Goal: Task Accomplishment & Management: Manage account settings

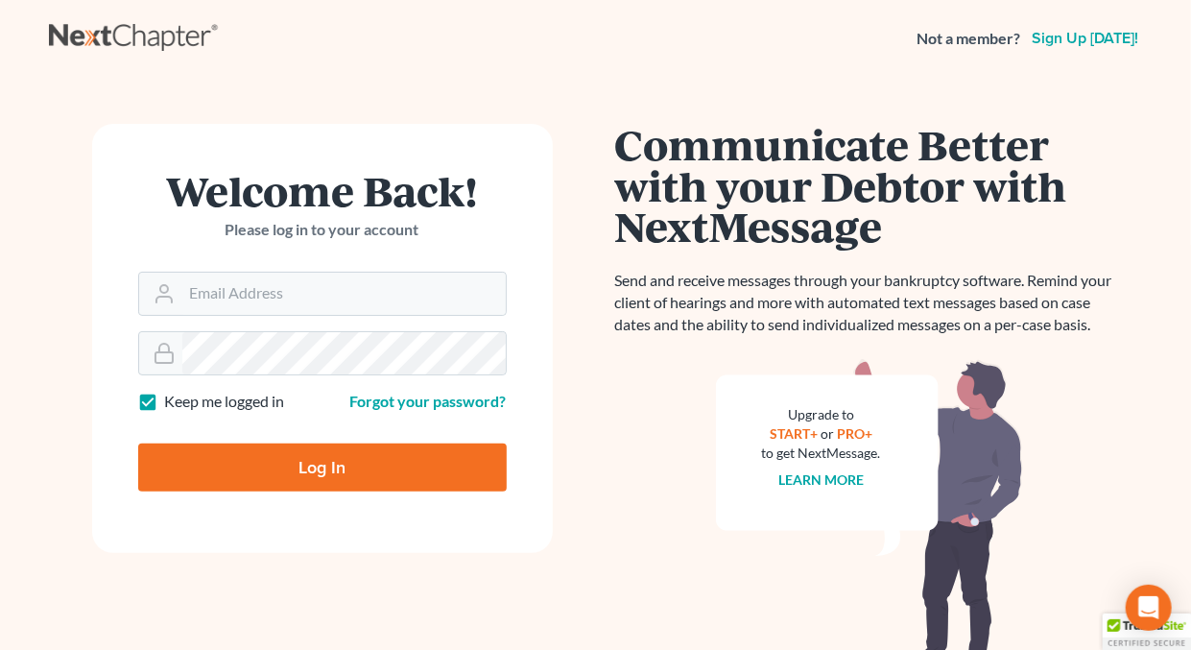
click at [165, 399] on label "Keep me logged in" at bounding box center [225, 402] width 120 height 22
click at [173, 399] on input "Keep me logged in" at bounding box center [179, 397] width 12 height 12
checkbox input "false"
click at [257, 298] on input "Email Address" at bounding box center [344, 294] width 324 height 42
type input "[EMAIL_ADDRESS][DOMAIN_NAME]"
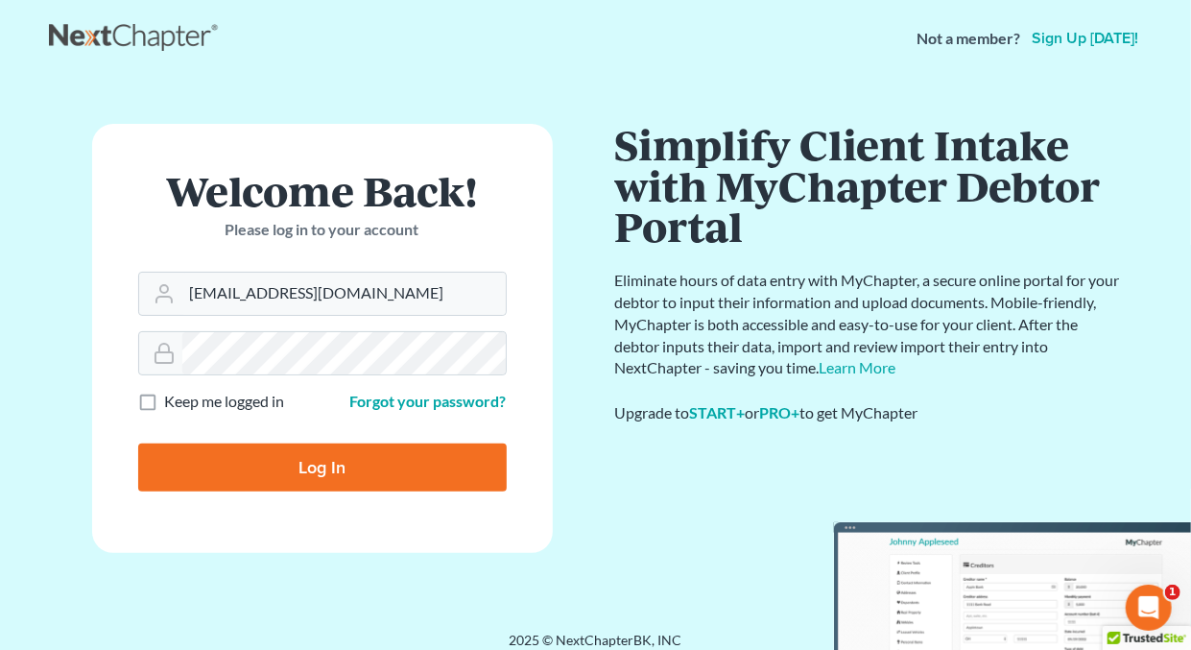
click at [319, 468] on input "Log In" at bounding box center [322, 468] width 369 height 48
type input "Thinking..."
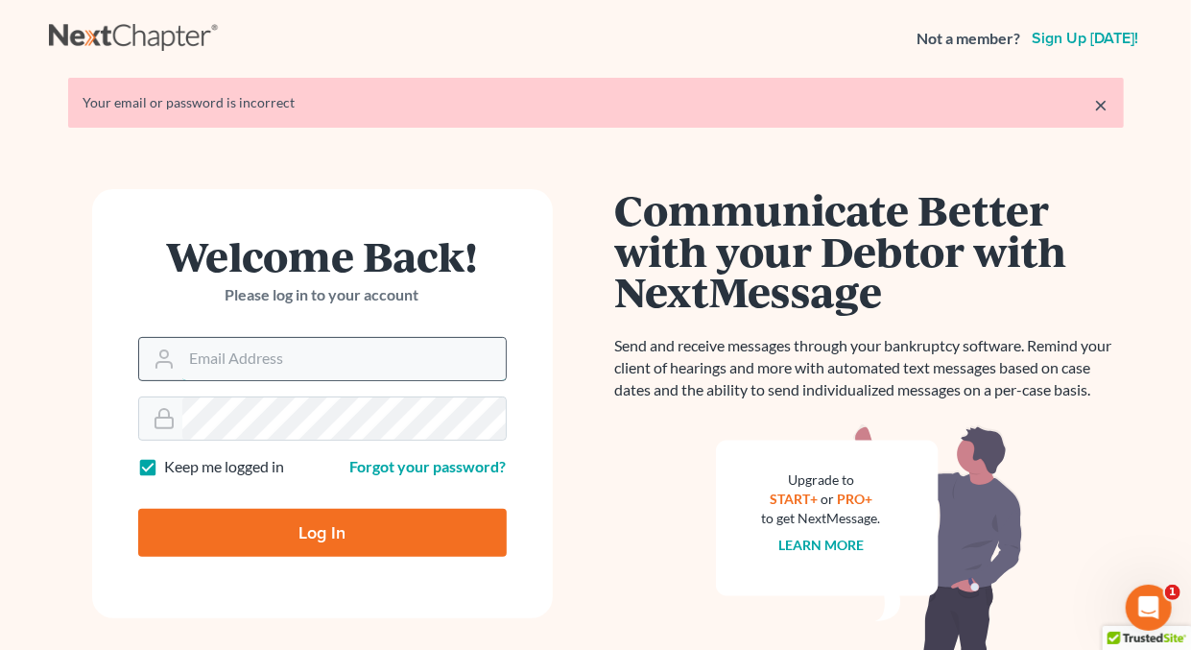
click at [358, 361] on input "Email Address" at bounding box center [344, 359] width 324 height 42
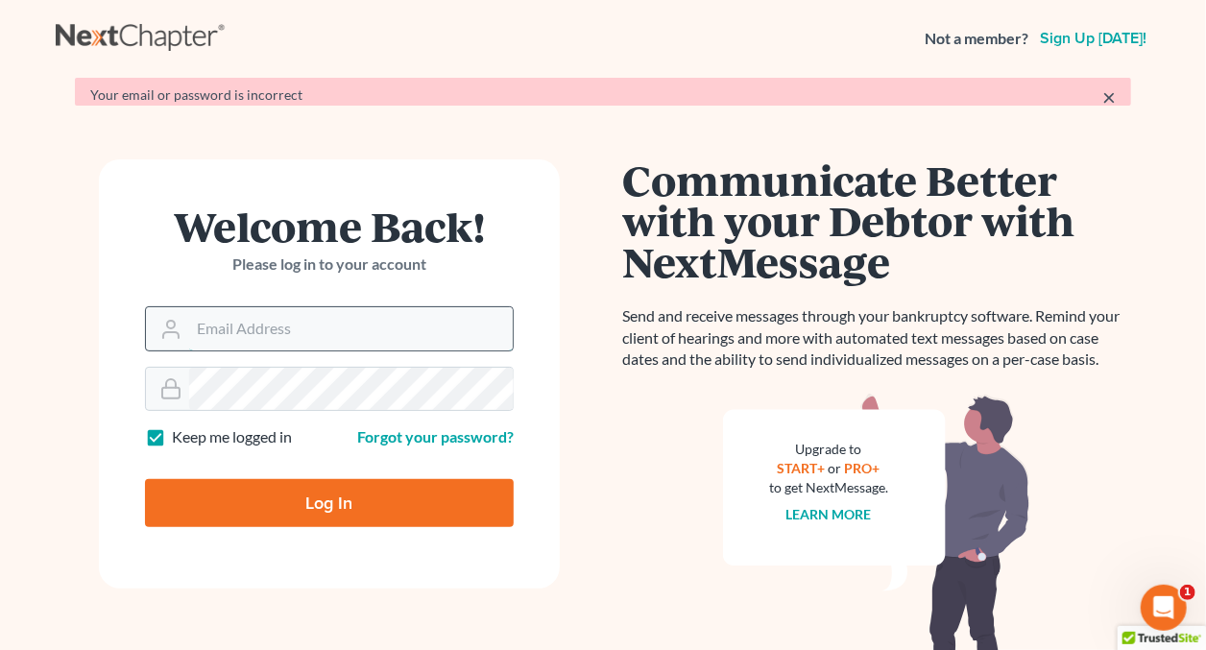
type input "[EMAIL_ADDRESS][DOMAIN_NAME]"
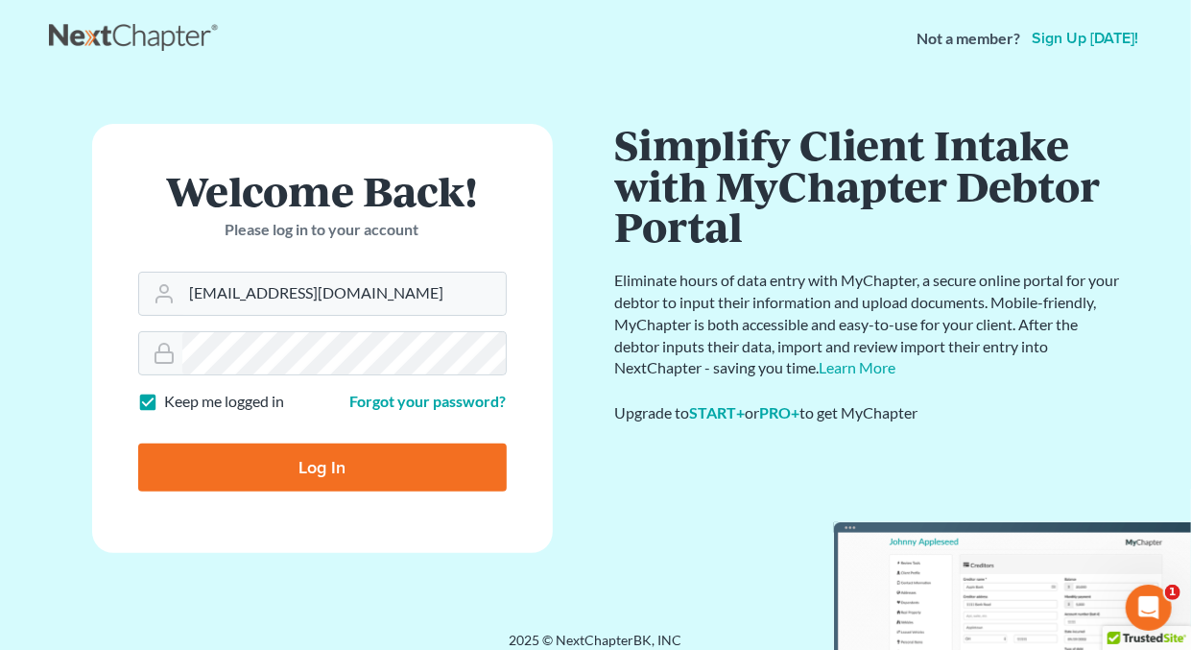
click at [165, 402] on label "Keep me logged in" at bounding box center [225, 402] width 120 height 22
click at [173, 402] on input "Keep me logged in" at bounding box center [179, 397] width 12 height 12
checkbox input "false"
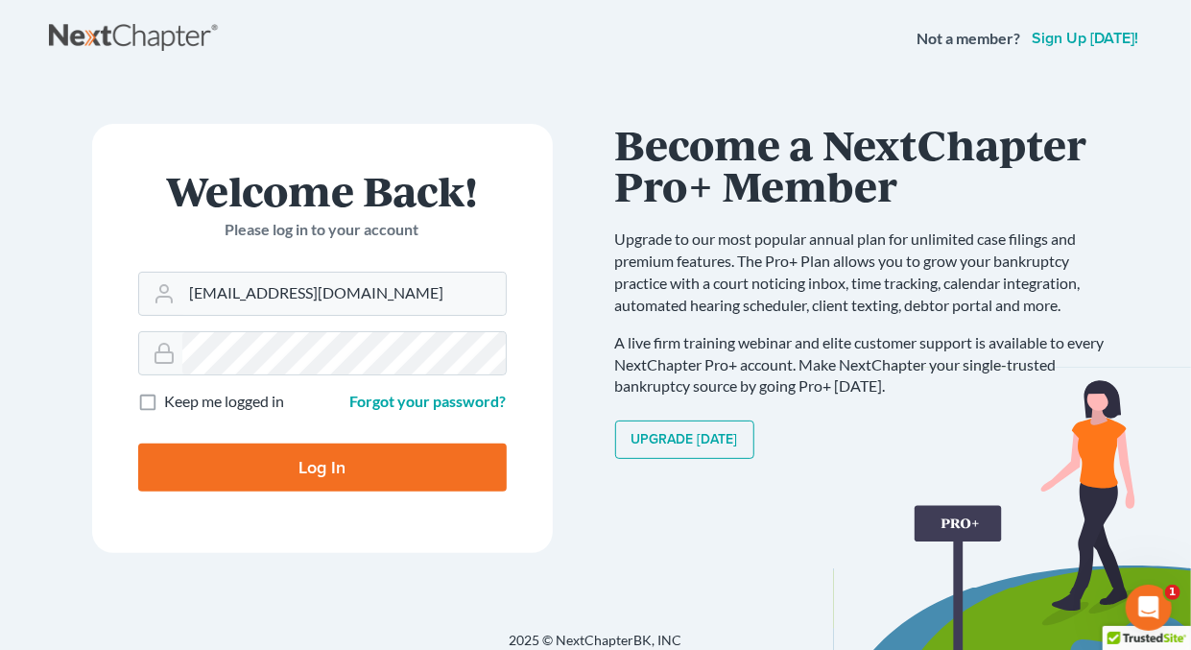
click at [330, 462] on input "Log In" at bounding box center [322, 468] width 369 height 48
type input "Thinking..."
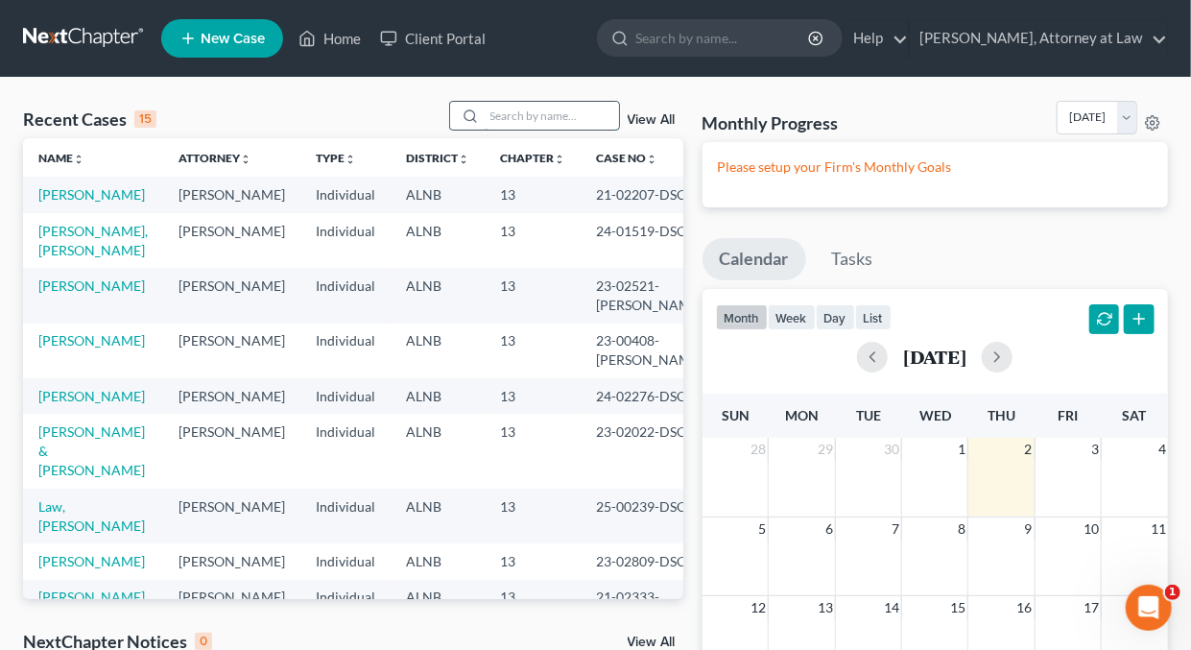
click at [518, 114] on input "search" at bounding box center [552, 116] width 134 height 28
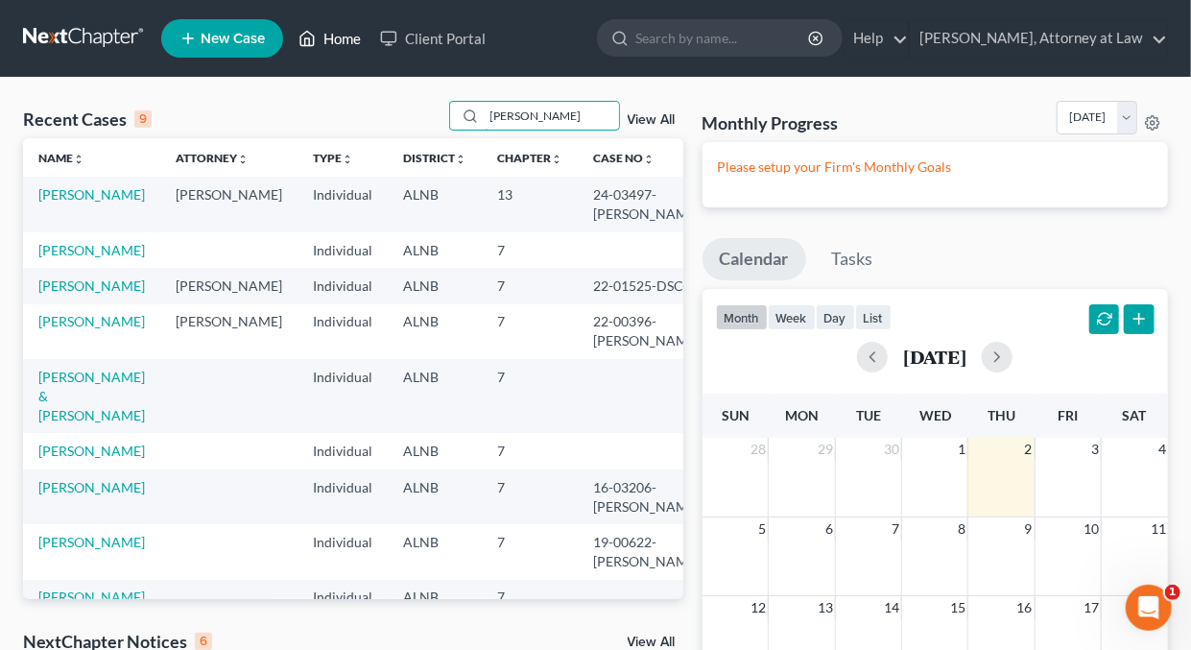
type input "[PERSON_NAME]"
click at [351, 36] on link "Home" at bounding box center [330, 38] width 82 height 35
click at [350, 37] on link "Home" at bounding box center [330, 38] width 82 height 35
click at [75, 193] on link "[PERSON_NAME]" at bounding box center [91, 194] width 107 height 16
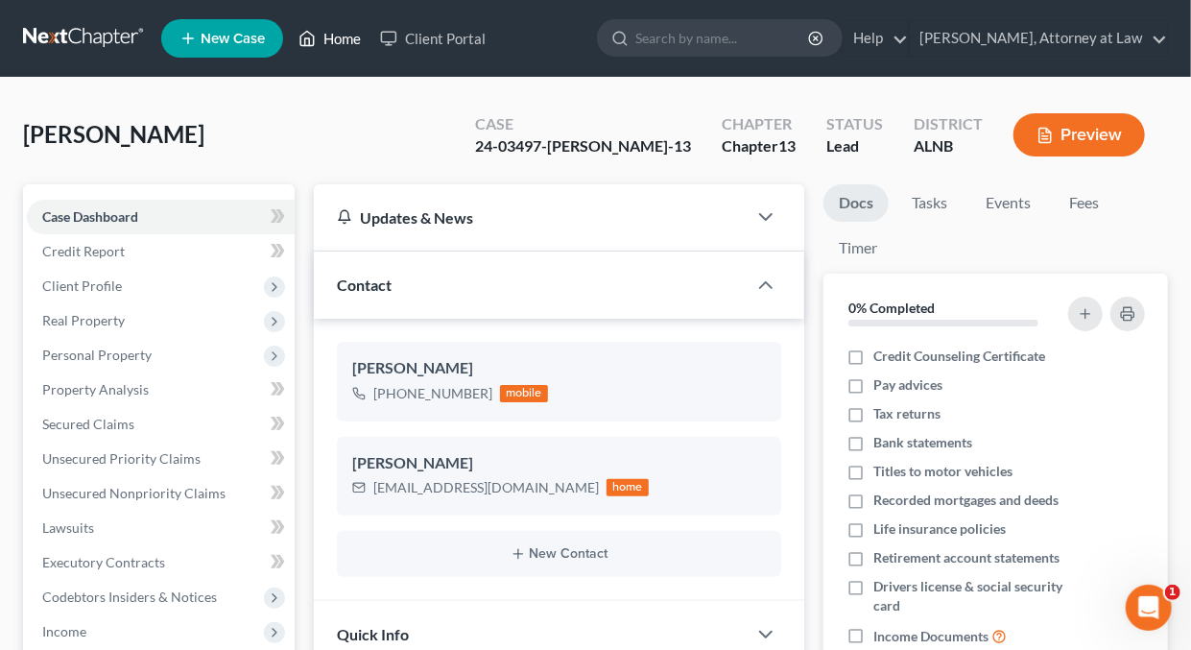
click at [350, 41] on link "Home" at bounding box center [330, 38] width 82 height 35
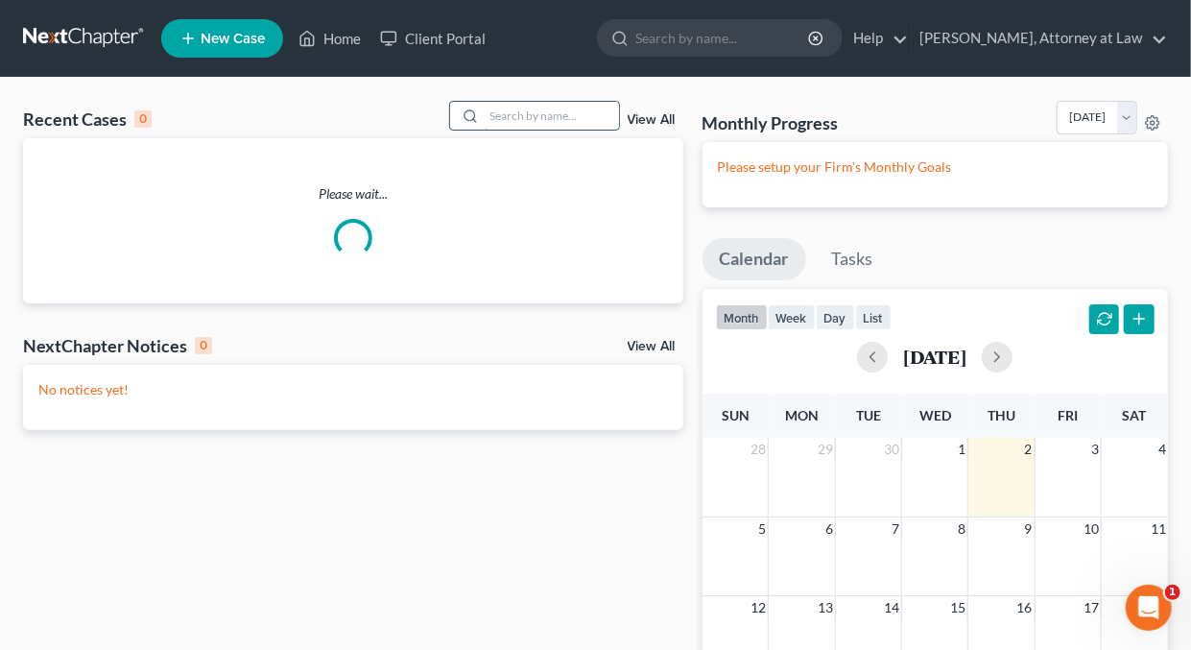
click at [568, 117] on input "search" at bounding box center [552, 116] width 134 height 28
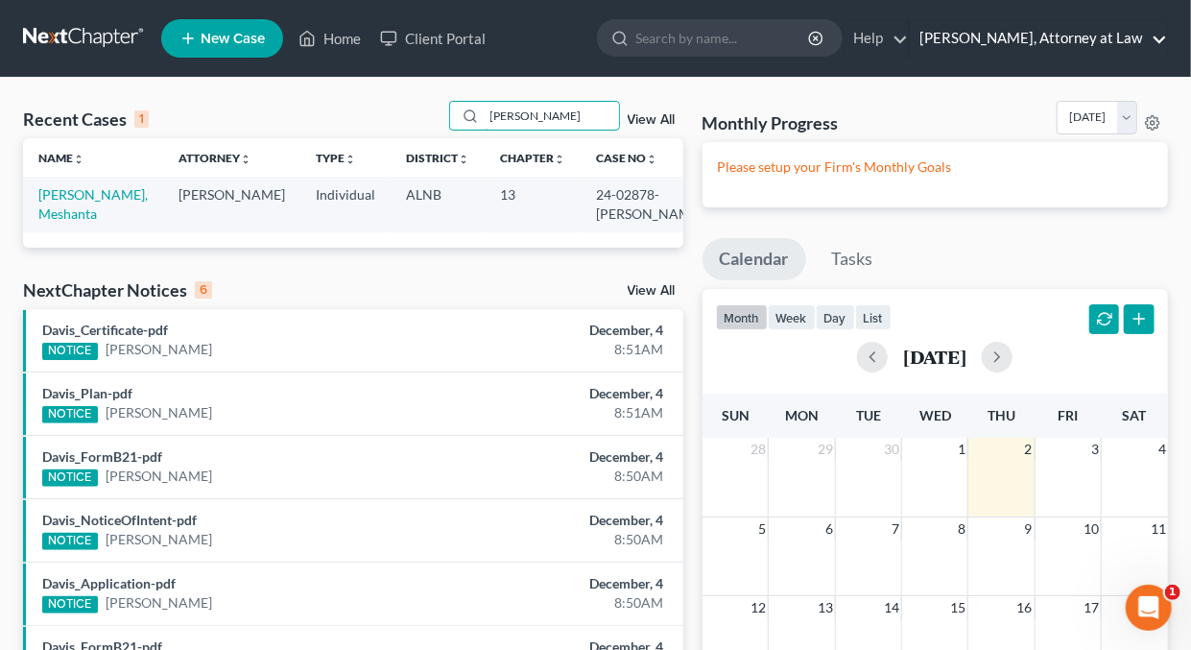
type input "[PERSON_NAME]"
click at [1161, 37] on link "[PERSON_NAME], Attorney at Law" at bounding box center [1038, 38] width 257 height 35
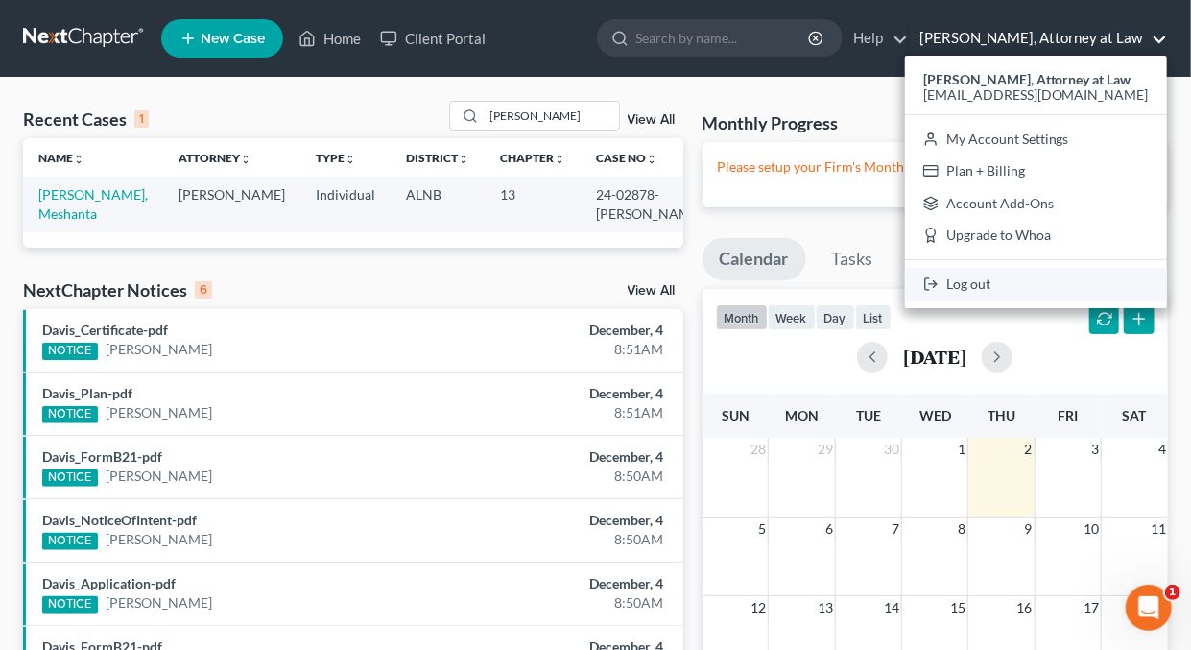
click at [976, 283] on link "Log out" at bounding box center [1036, 284] width 262 height 33
